Goal: Understand process/instructions

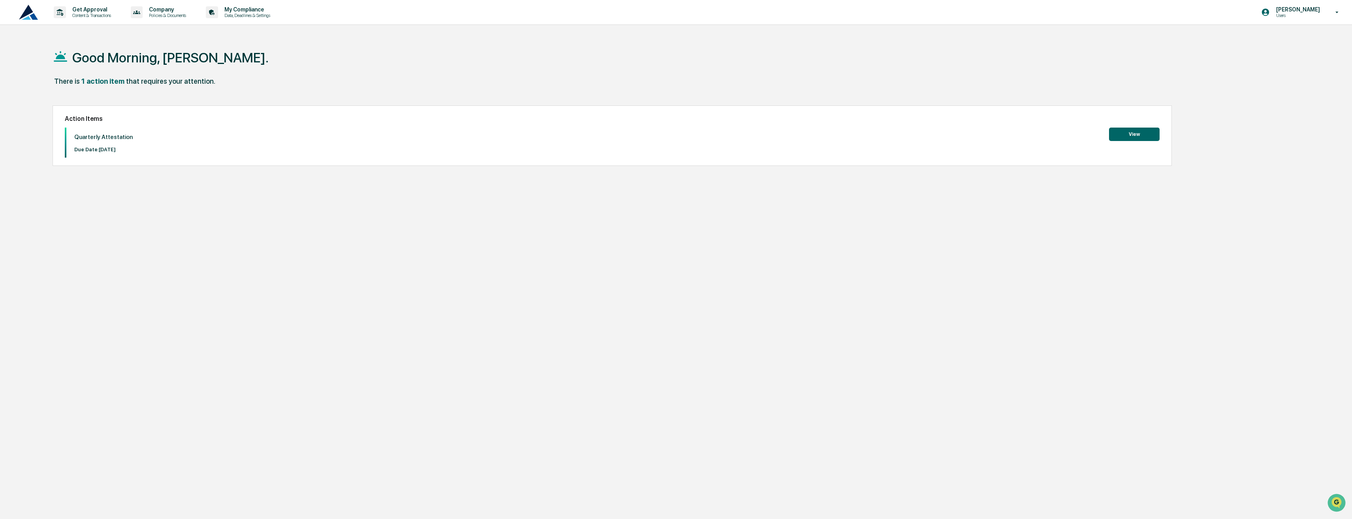
click at [1148, 136] on button "View" at bounding box center [1134, 134] width 51 height 13
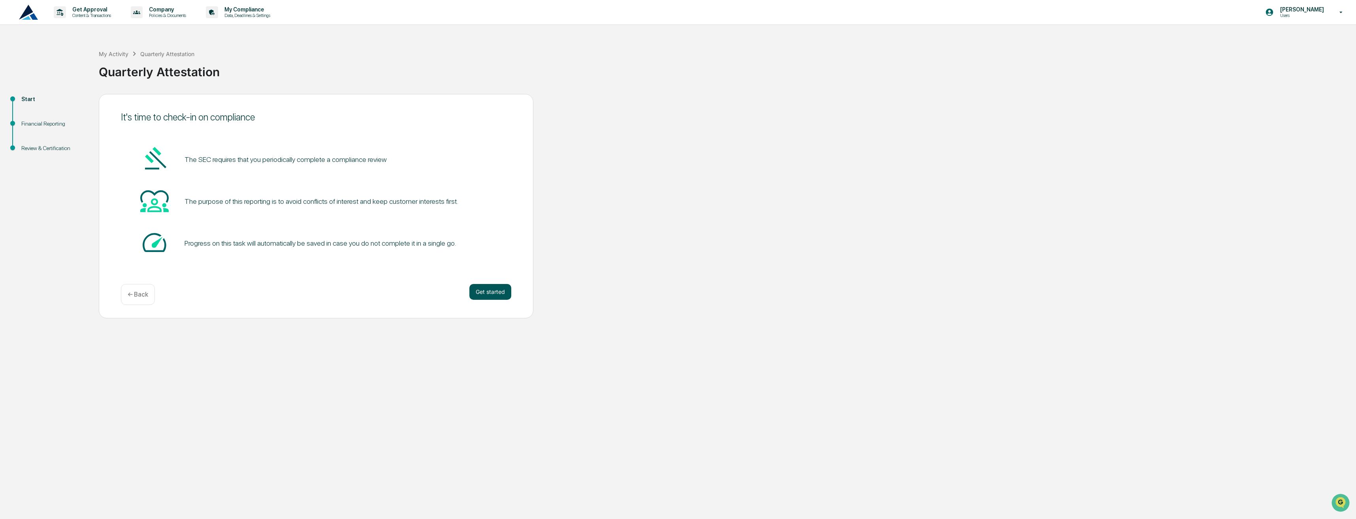
click at [490, 291] on button "Get started" at bounding box center [490, 292] width 42 height 16
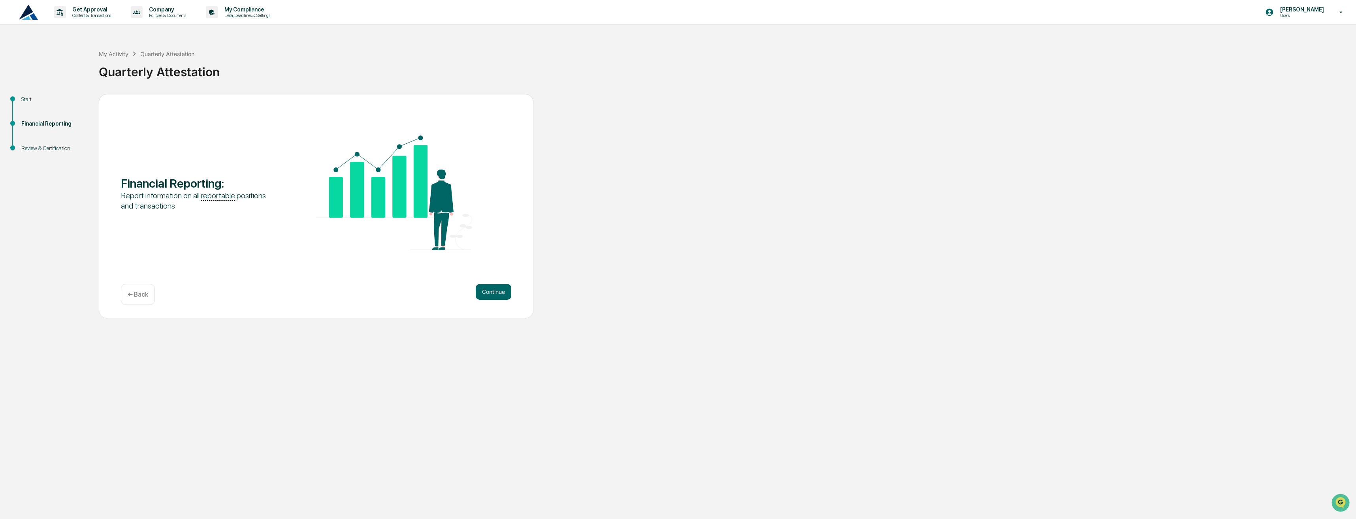
click at [490, 291] on button "Continue" at bounding box center [494, 292] width 36 height 16
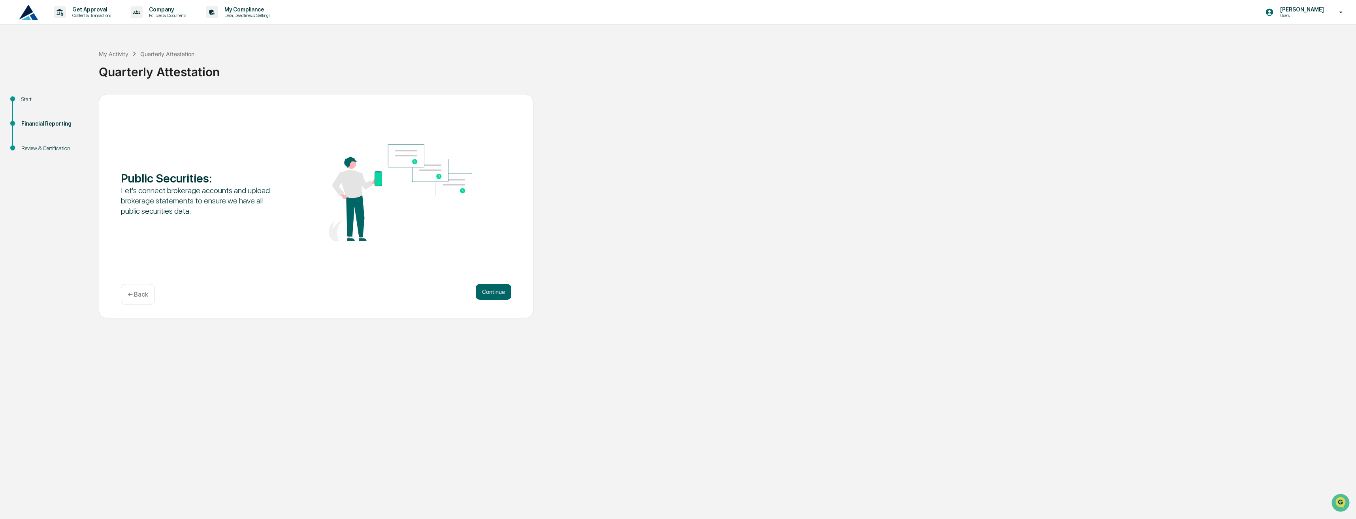
click at [490, 291] on button "Continue" at bounding box center [494, 292] width 36 height 16
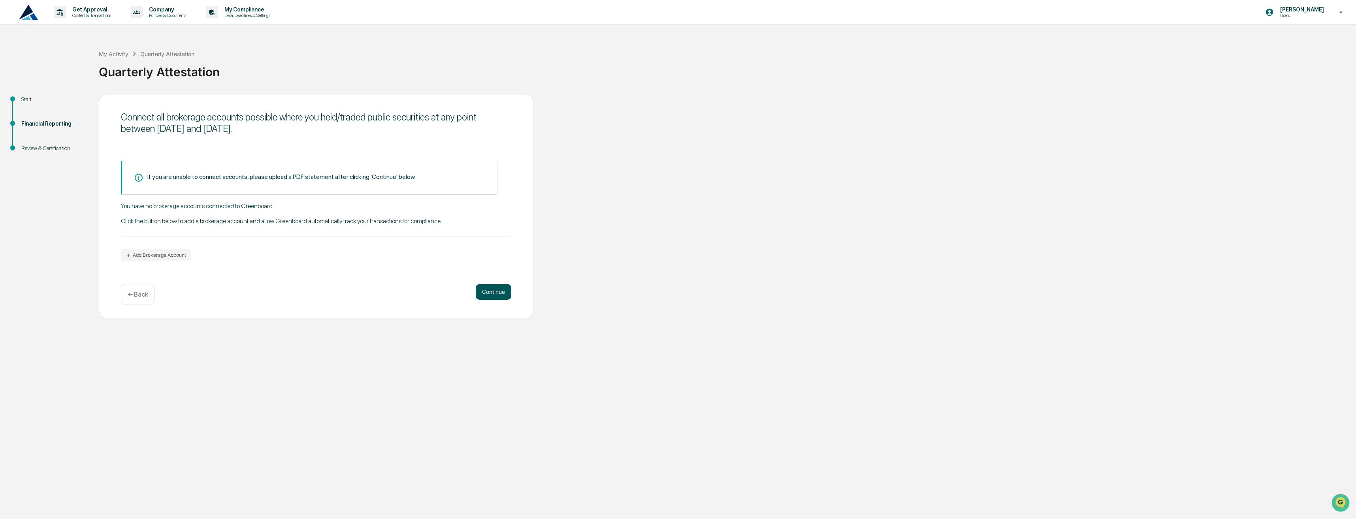
click at [484, 292] on button "Continue" at bounding box center [494, 292] width 36 height 16
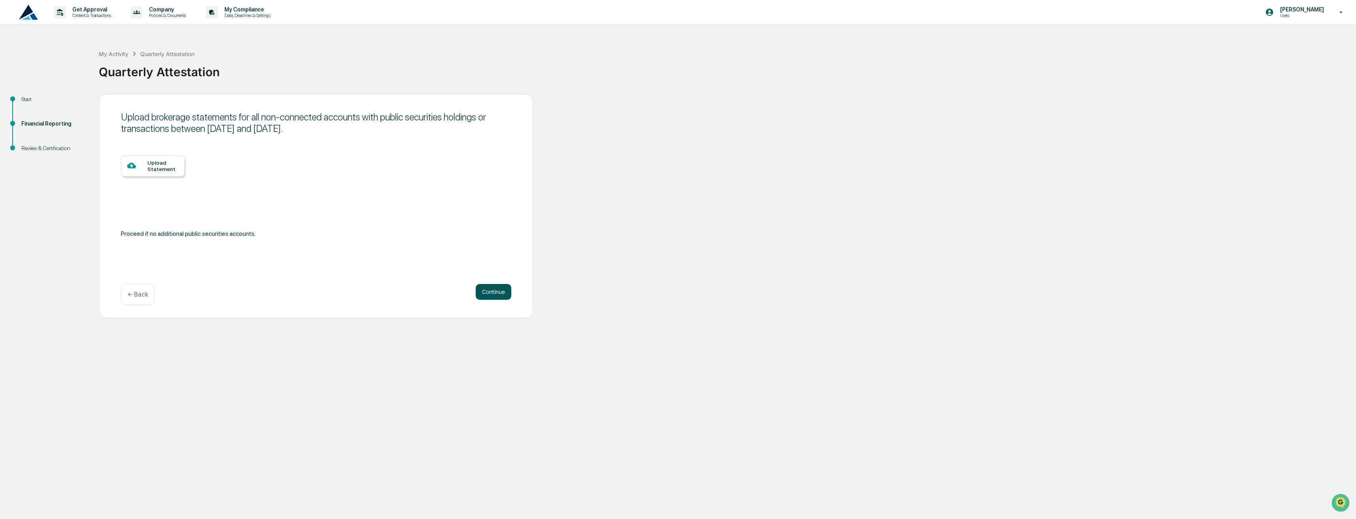
click at [484, 292] on button "Continue" at bounding box center [494, 292] width 36 height 16
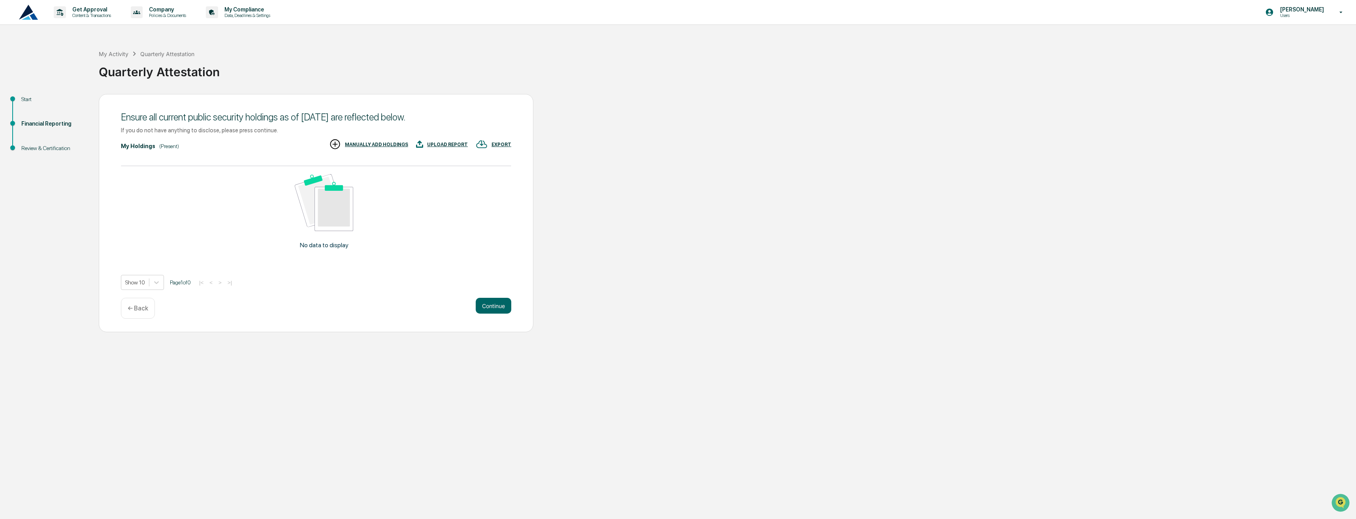
click at [135, 310] on p "← Back" at bounding box center [138, 309] width 21 height 8
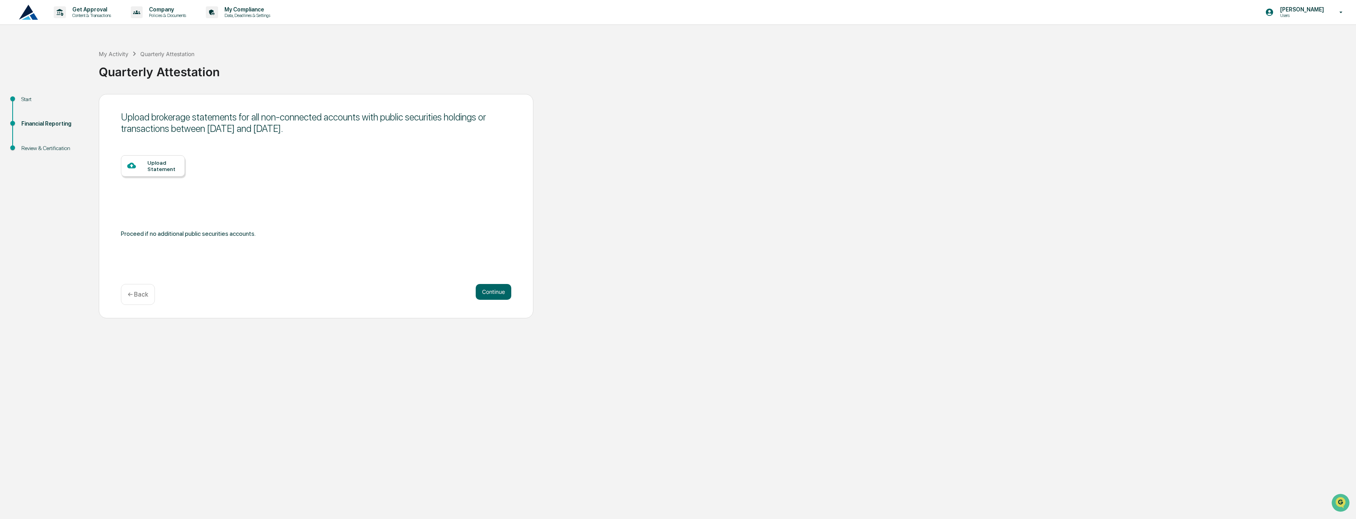
click at [135, 310] on div "Upload brokerage statements for all non-connected accounts with public securiti…" at bounding box center [316, 206] width 435 height 224
click at [135, 297] on p "← Back" at bounding box center [138, 295] width 21 height 8
